Goal: Find specific page/section: Find specific page/section

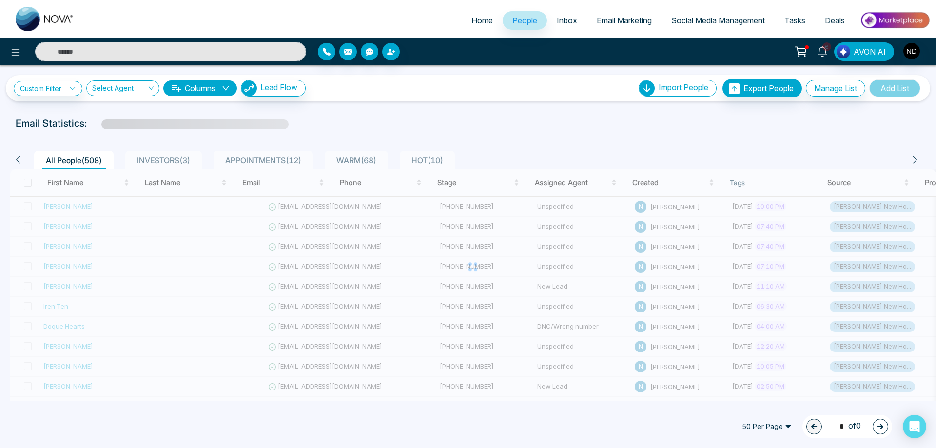
click at [826, 55] on icon at bounding box center [822, 51] width 11 height 11
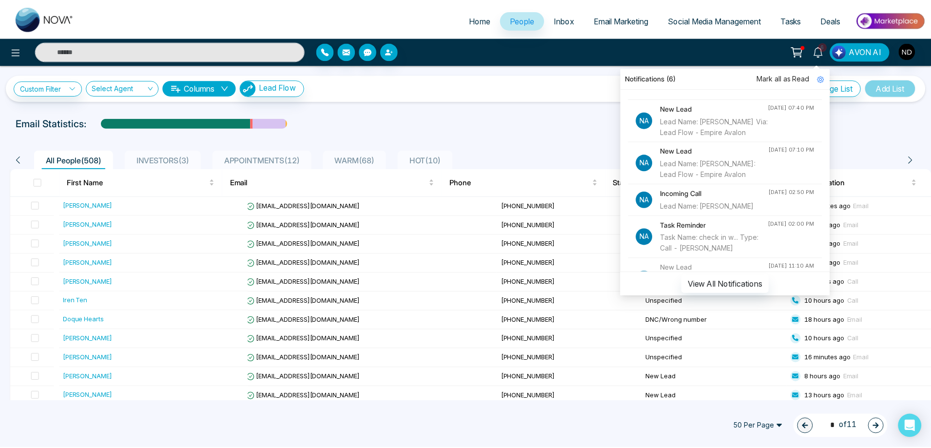
scroll to position [97, 0]
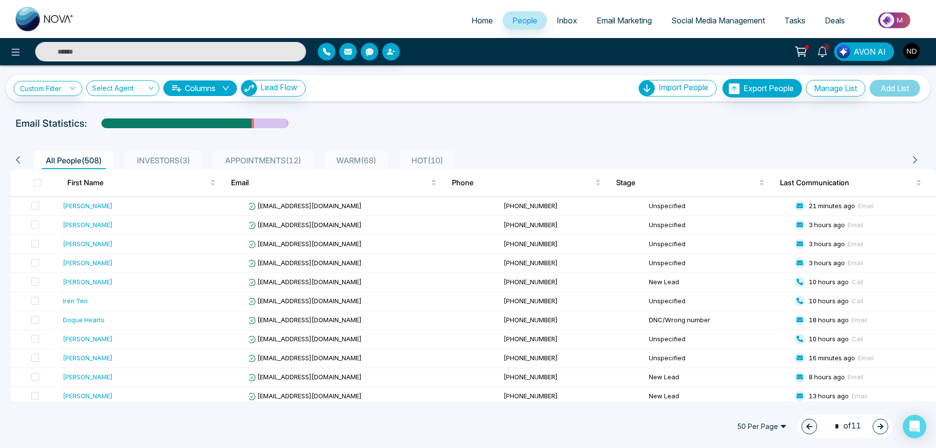
click at [454, 93] on div "Custom Filter Choose a filter Cancel Apply Select Agent Columns Lead Flow Impor…" at bounding box center [468, 88] width 909 height 19
click at [827, 55] on icon at bounding box center [821, 51] width 9 height 11
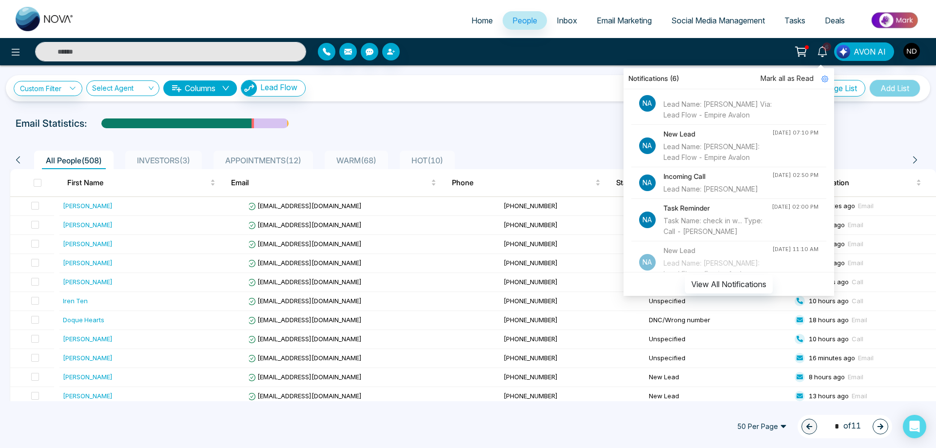
click at [686, 182] on h4 "Incoming Call" at bounding box center [717, 176] width 109 height 11
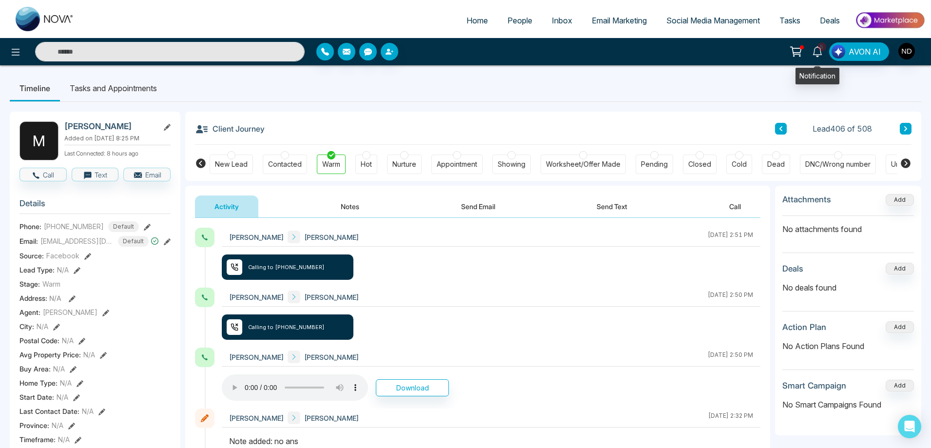
click at [817, 52] on icon at bounding box center [817, 51] width 11 height 11
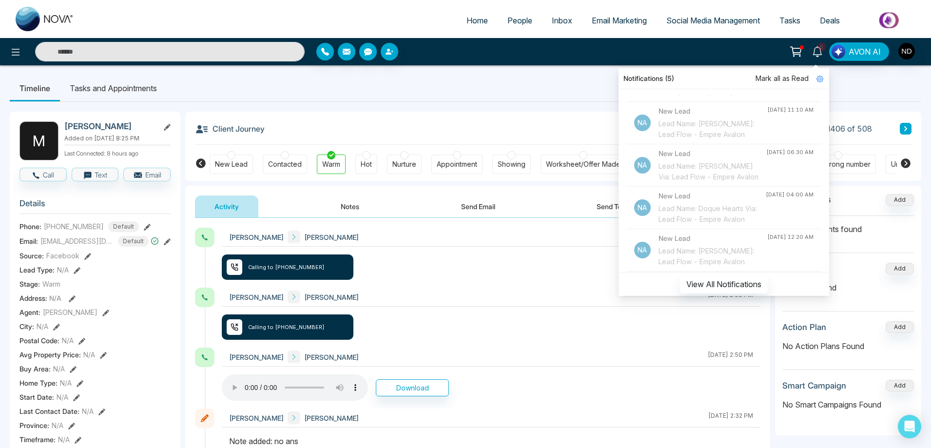
scroll to position [244, 0]
click at [729, 133] on div "Lead Name: [PERSON_NAME]: Lead Flow - Empire Avalon" at bounding box center [713, 122] width 109 height 21
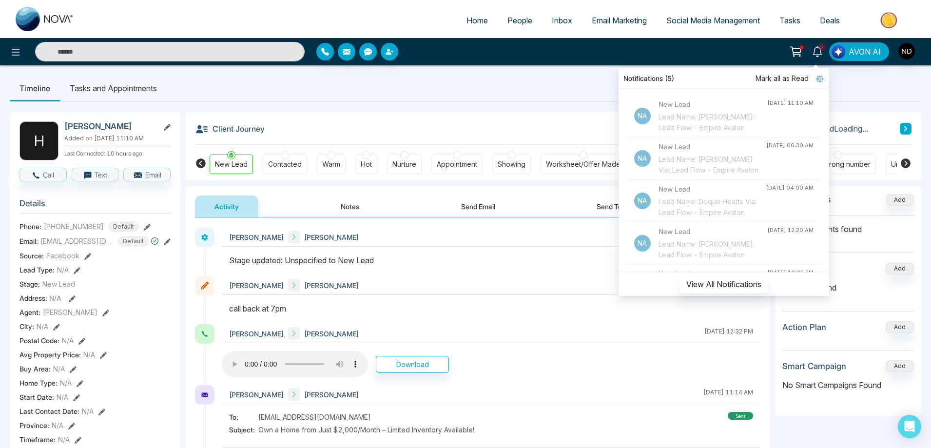
click at [443, 113] on div "Client Journey Lead Loading..." at bounding box center [553, 128] width 717 height 33
